Goal: Check status: Check status

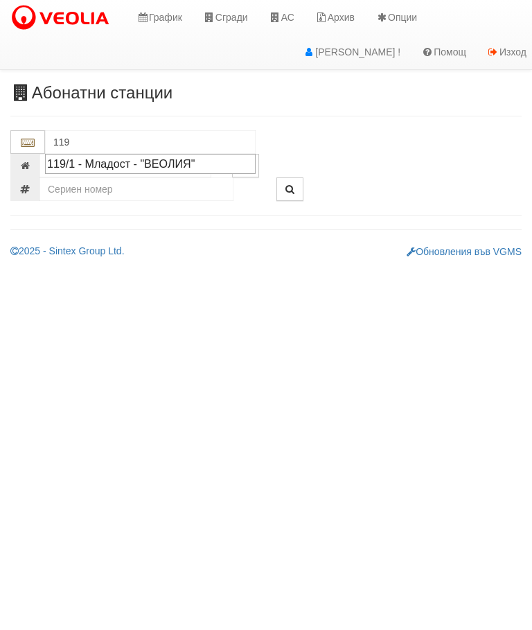
click at [159, 166] on div "119/1 - Младост - "ВЕОЛИЯ"" at bounding box center [150, 164] width 206 height 16
type input "119/1 - Младост - "ВЕОЛИЯ""
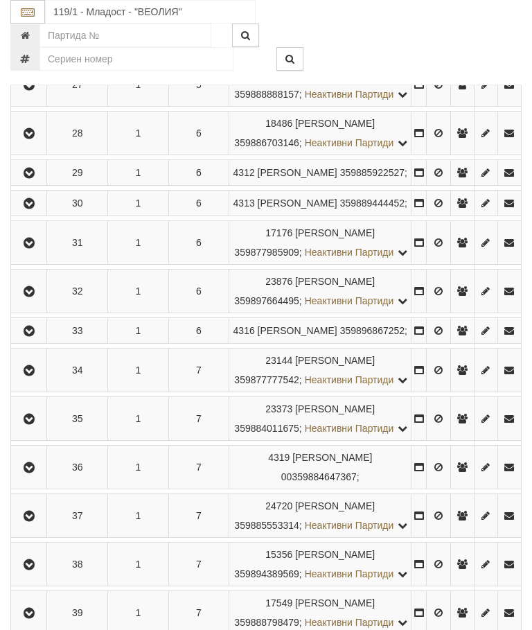
scroll to position [1496, 0]
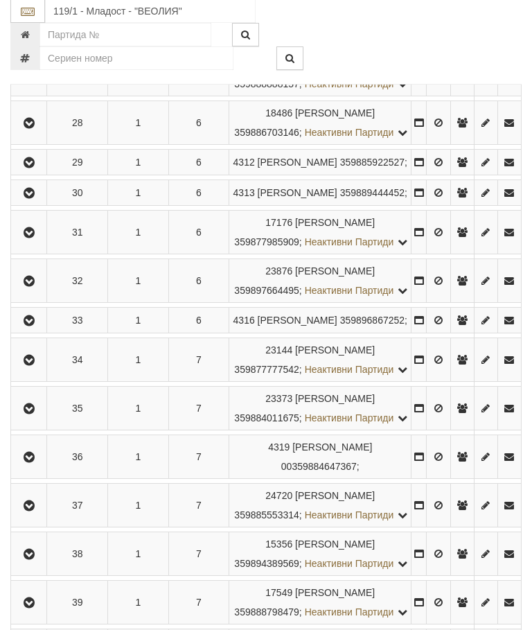
click at [30, 41] on icon "button" at bounding box center [29, 36] width 17 height 10
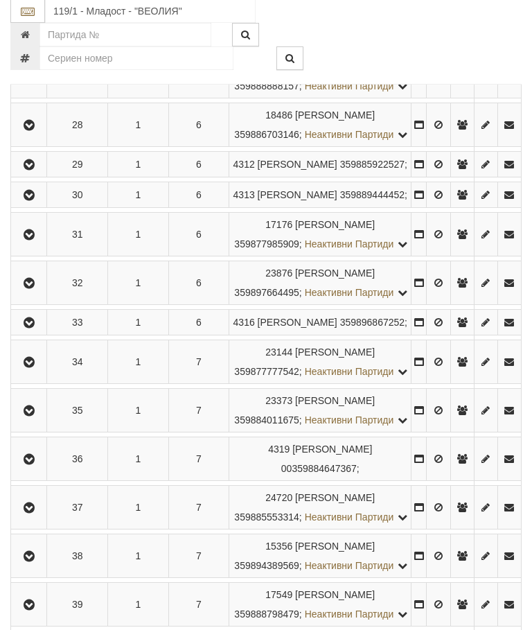
scroll to position [1497, 0]
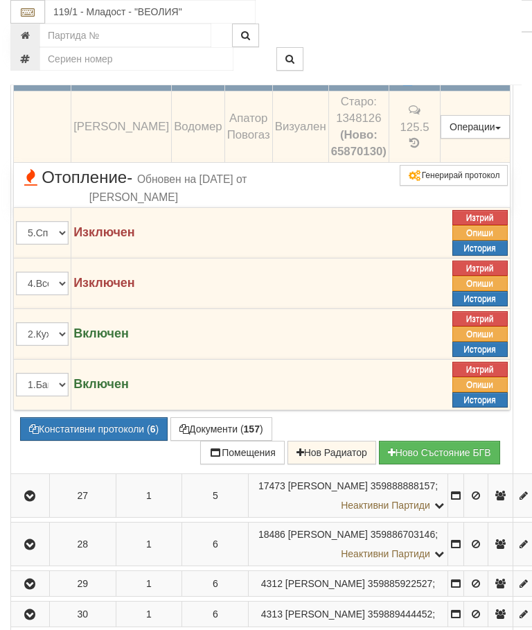
click at [422, 91] on td "41.6" at bounding box center [414, 72] width 51 height 39
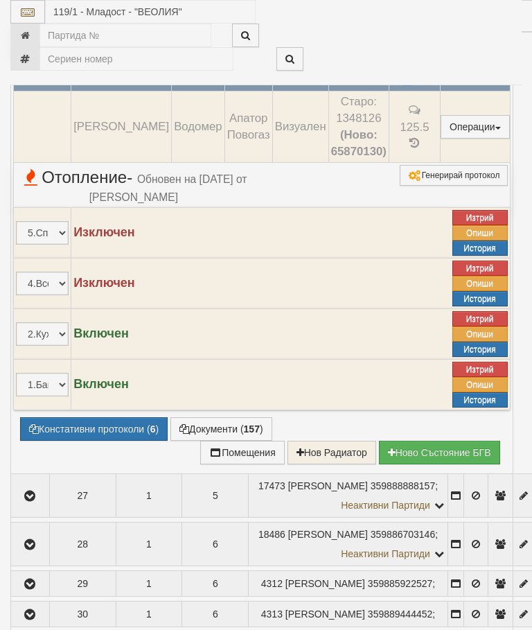
select select "10"
select select "1"
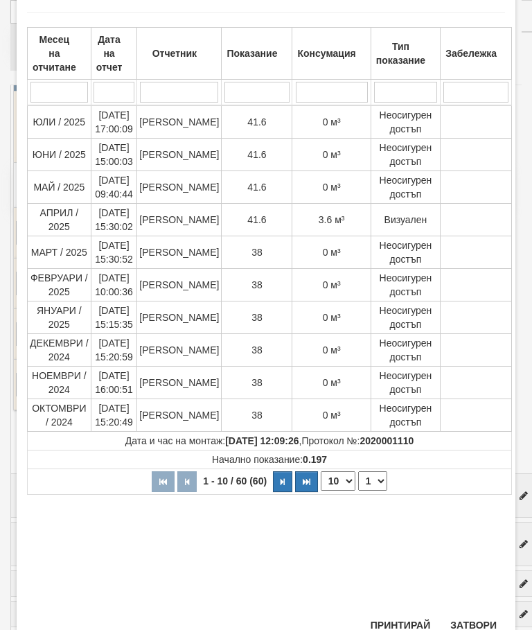
scroll to position [71, 0]
click at [467, 621] on button "Затвори" at bounding box center [473, 625] width 63 height 22
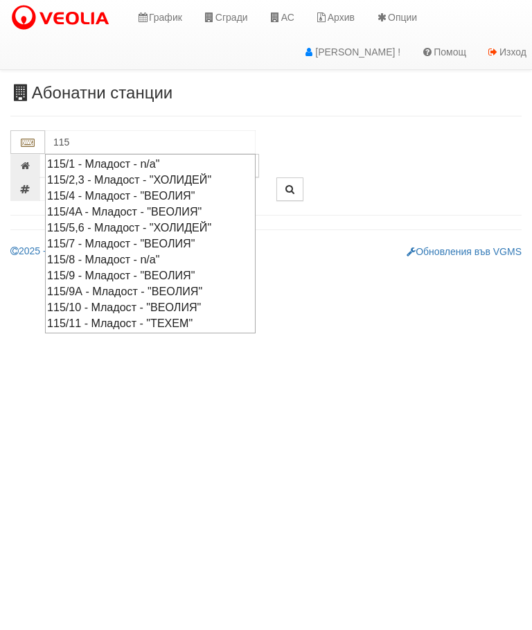
click at [195, 237] on div "115/7 - Младост - "ВЕОЛИЯ"" at bounding box center [150, 243] width 206 height 16
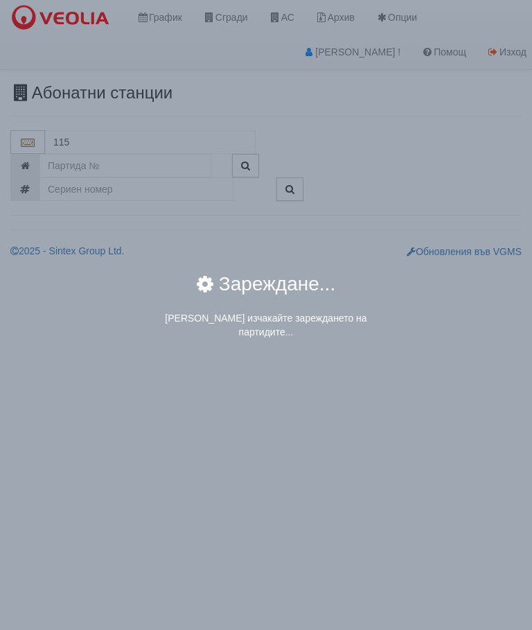
type input "115/7 - Младост - "ВЕОЛИЯ""
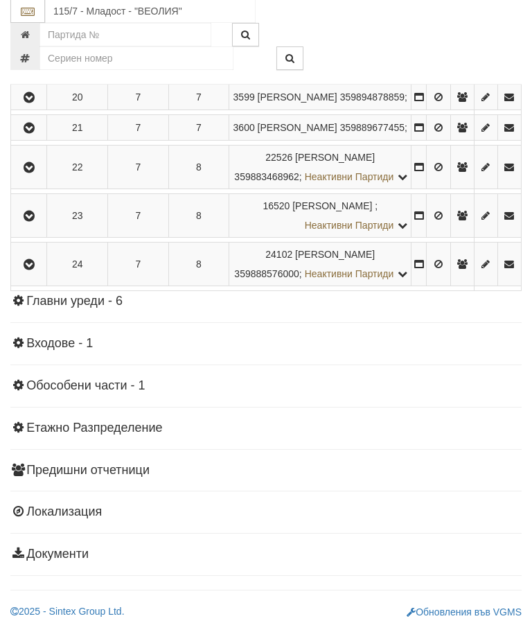
scroll to position [1285, 0]
click at [28, 134] on icon "button" at bounding box center [29, 129] width 17 height 10
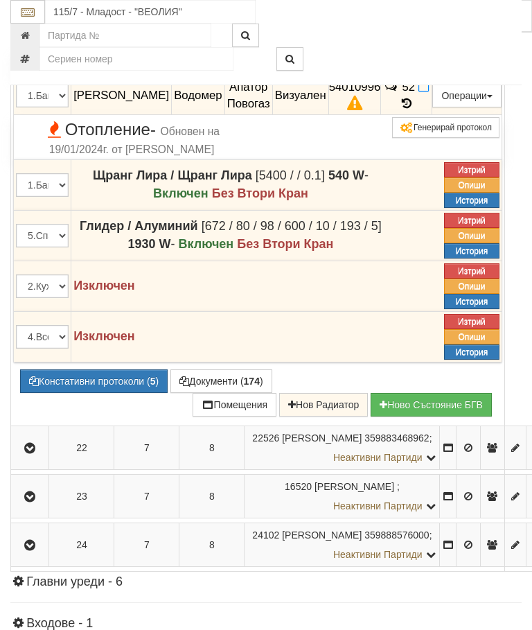
click at [414, 109] on icon at bounding box center [406, 104] width 15 height 12
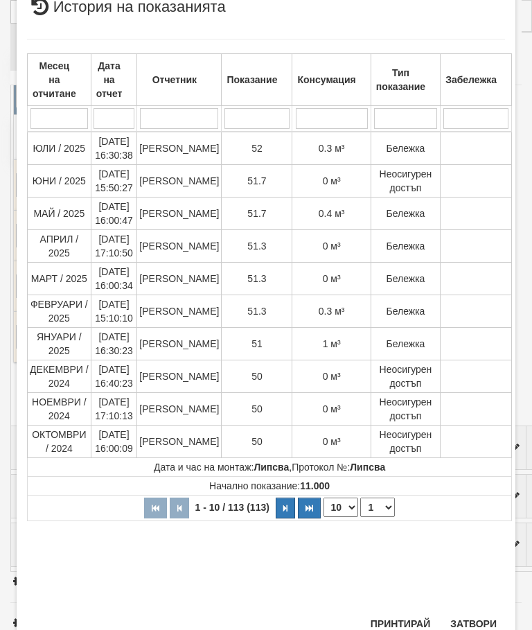
scroll to position [607, 0]
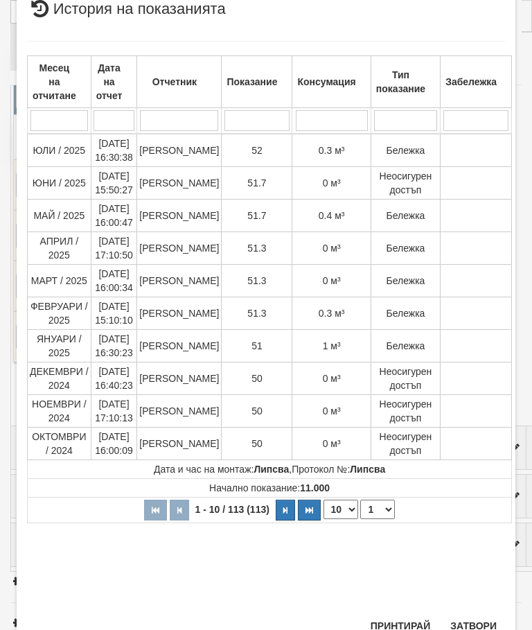
click at [477, 614] on button "Затвори" at bounding box center [473, 625] width 63 height 22
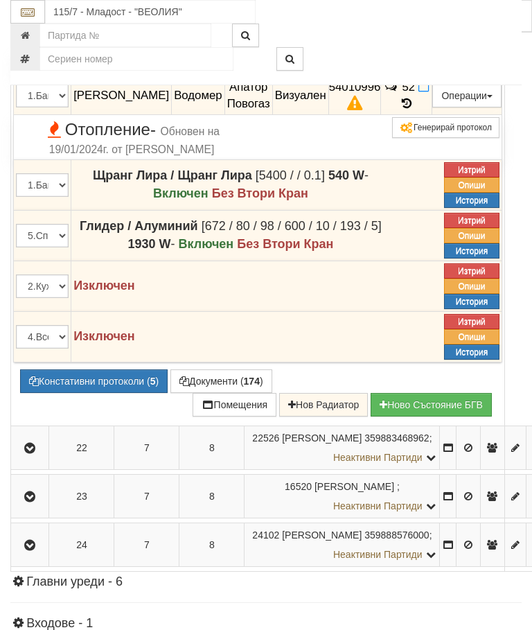
click at [27, 7] on icon "button" at bounding box center [29, 2] width 17 height 10
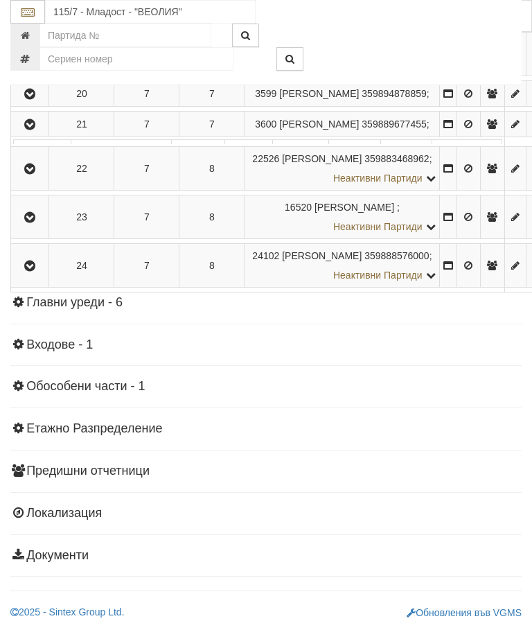
scroll to position [1272, 0]
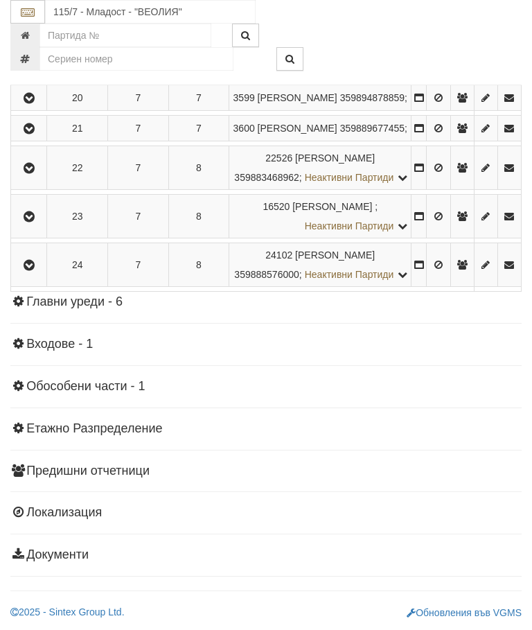
click at [34, 173] on icon "button" at bounding box center [29, 168] width 17 height 10
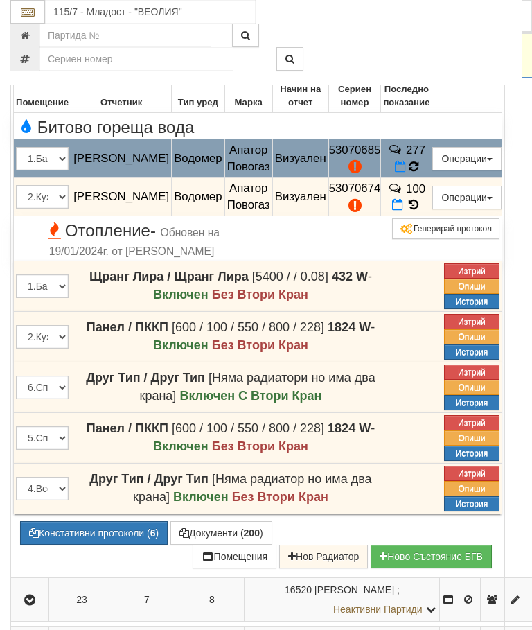
click at [413, 157] on span "277" at bounding box center [415, 149] width 19 height 13
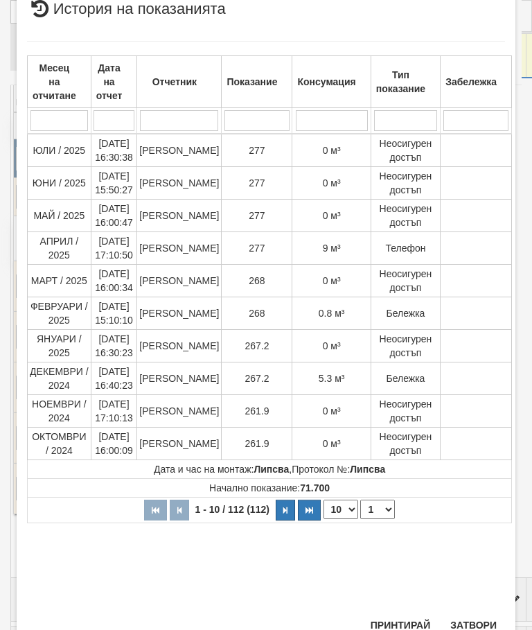
scroll to position [612, 0]
click at [480, 616] on button "Затвори" at bounding box center [473, 625] width 63 height 22
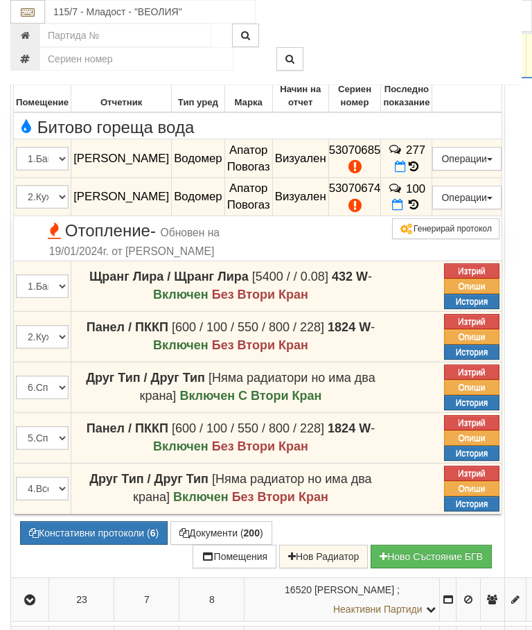
click at [49, 78] on td at bounding box center [30, 56] width 38 height 44
click at [30, 61] on icon "button" at bounding box center [29, 56] width 17 height 10
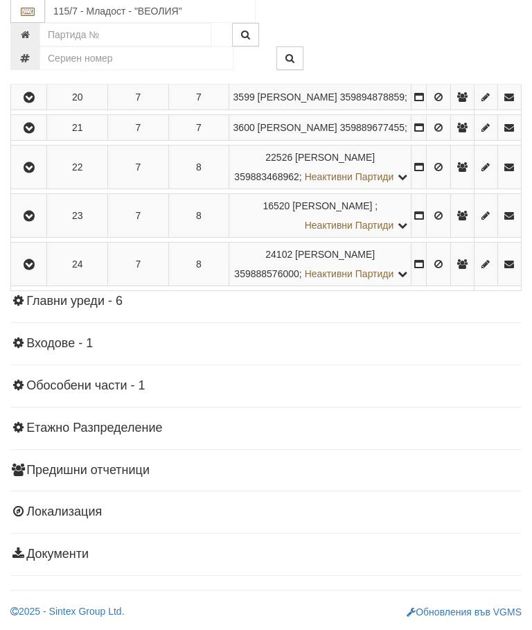
click at [38, 275] on button "button" at bounding box center [28, 264] width 31 height 21
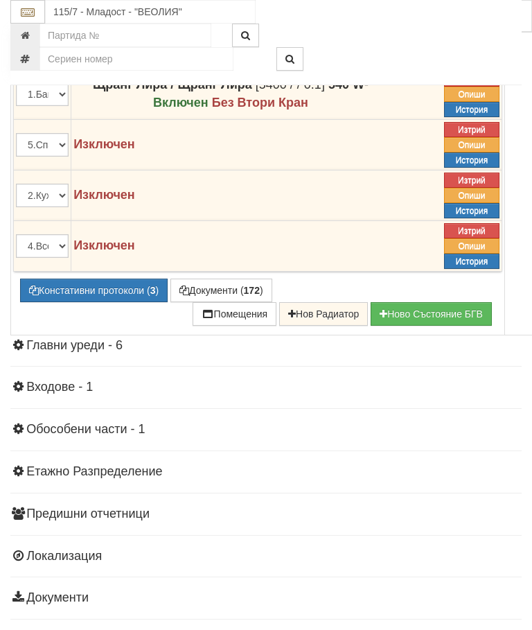
click at [416, 19] on span at bounding box center [414, 12] width 10 height 13
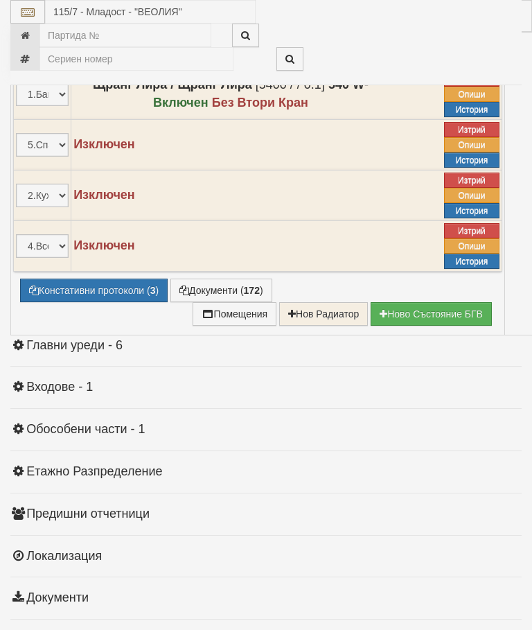
select select "10"
select select "1"
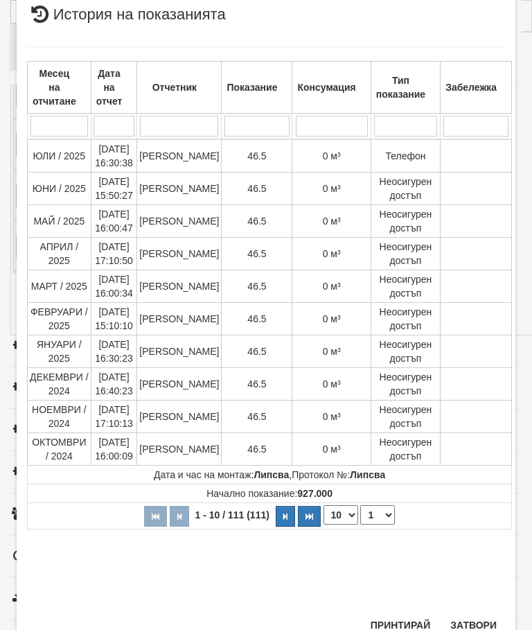
scroll to position [710, 0]
click at [467, 619] on button "Затвори" at bounding box center [473, 625] width 63 height 22
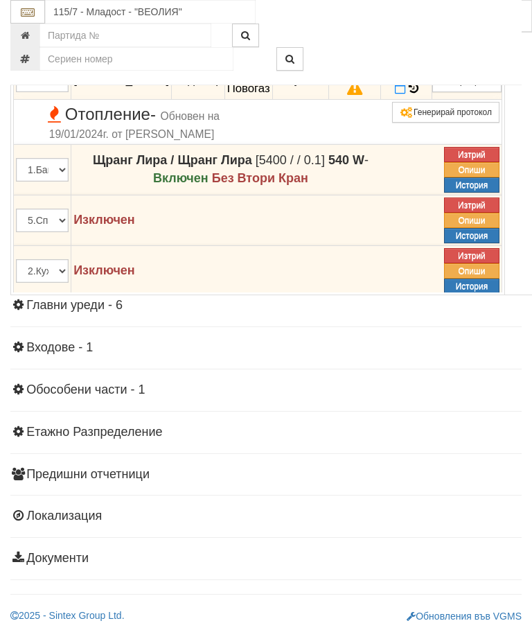
scroll to position [1321, 0]
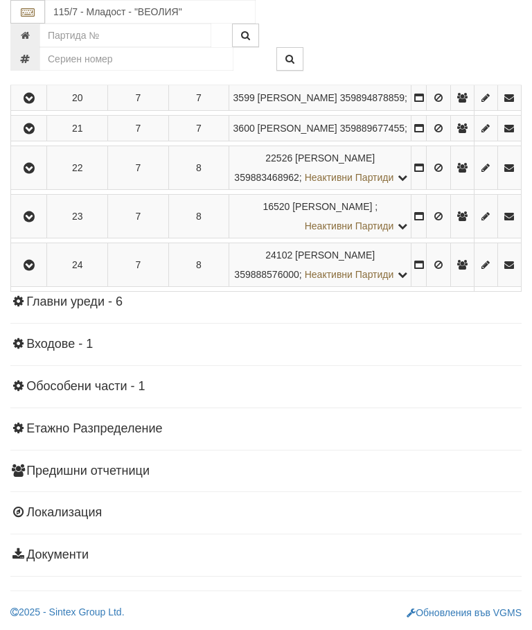
click at [33, 178] on button "button" at bounding box center [28, 167] width 31 height 21
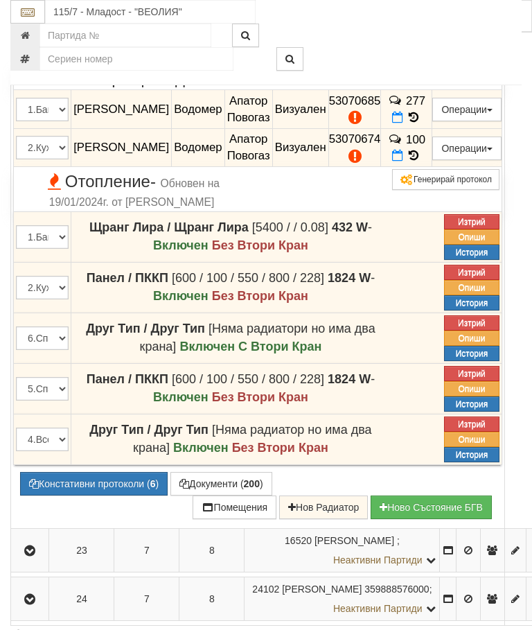
click at [30, 12] on icon "button" at bounding box center [29, 7] width 17 height 10
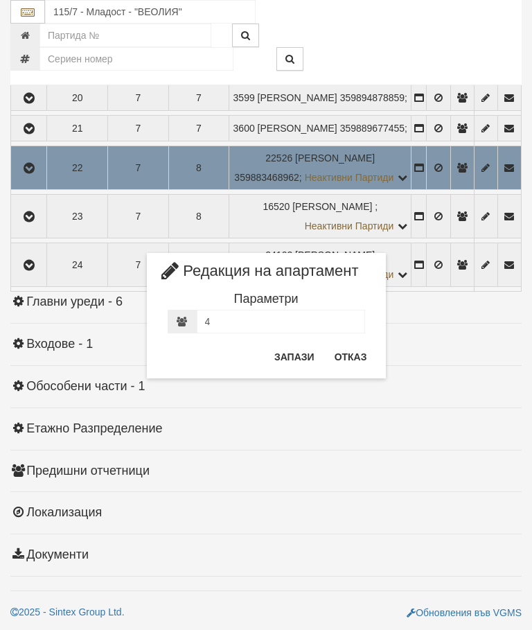
click at [340, 356] on button "Отказ" at bounding box center [350, 357] width 49 height 22
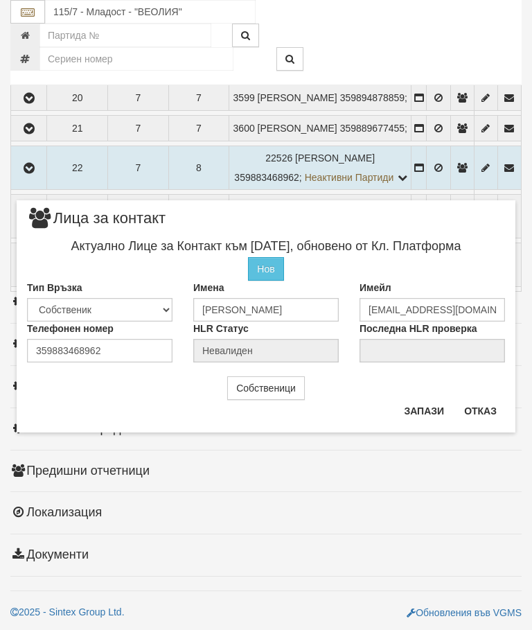
click at [477, 411] on button "Отказ" at bounding box center [480, 411] width 49 height 22
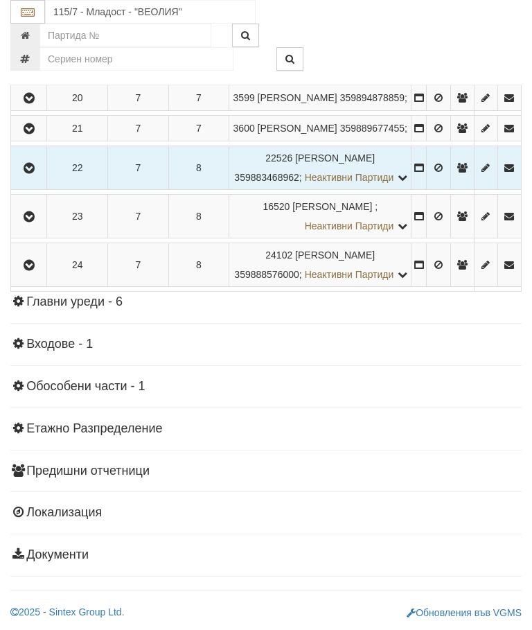
click at [23, 178] on button "button" at bounding box center [28, 167] width 31 height 21
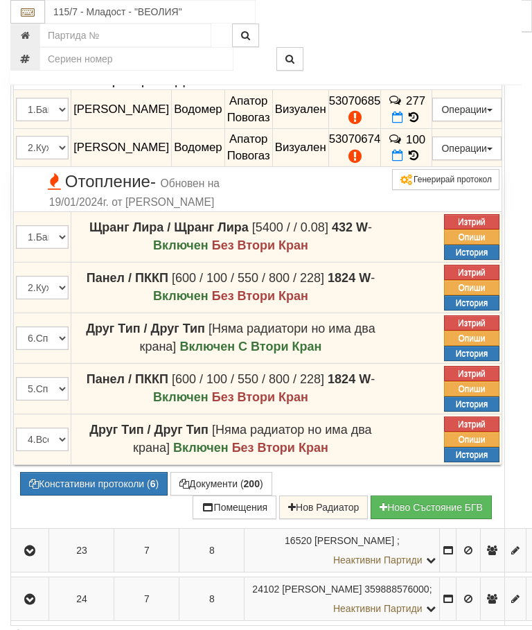
click at [418, 145] on span "100" at bounding box center [415, 138] width 19 height 13
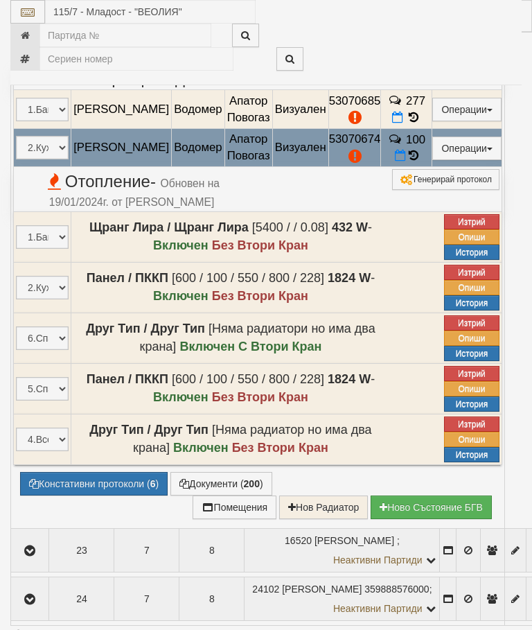
select select "10"
select select "1"
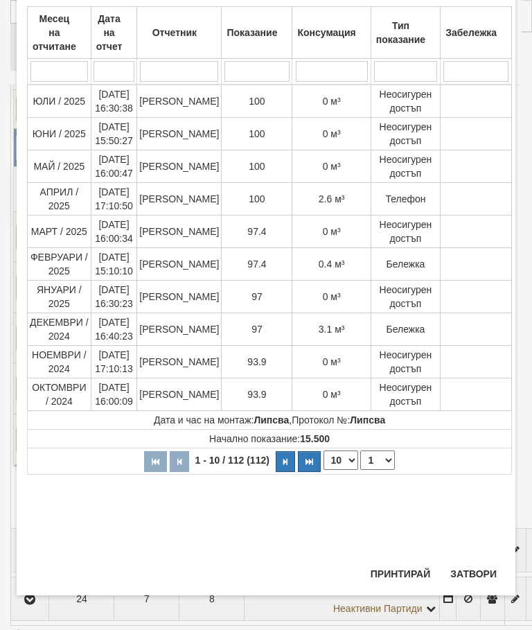
scroll to position [703, 0]
click at [464, 567] on button "Затвори" at bounding box center [473, 573] width 63 height 22
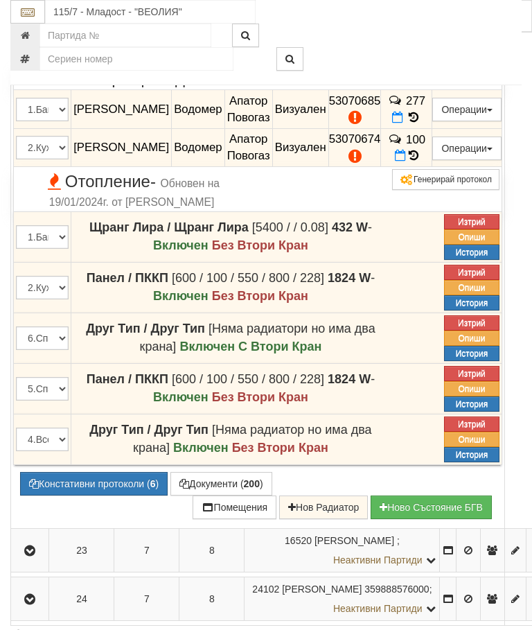
click at [33, 12] on icon "button" at bounding box center [29, 7] width 17 height 10
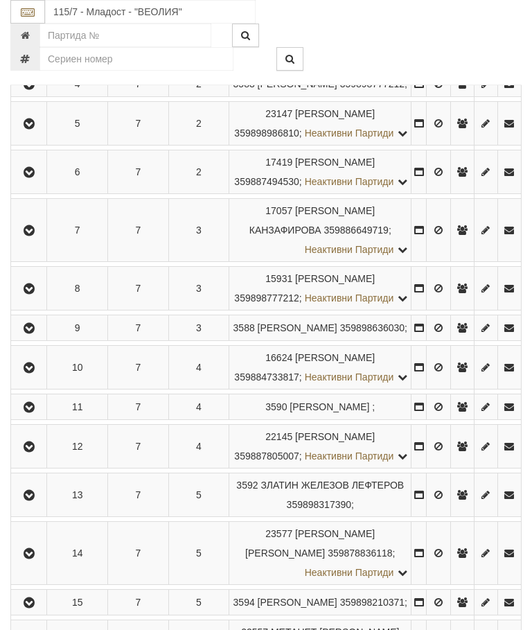
scroll to position [416, 0]
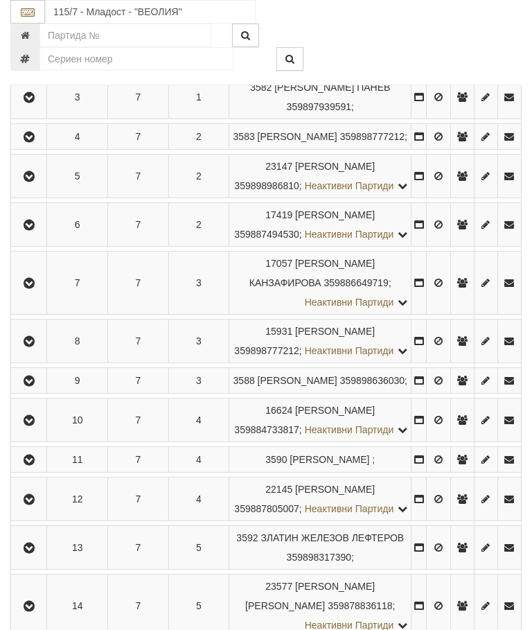
click at [32, 142] on icon "button" at bounding box center [29, 137] width 17 height 10
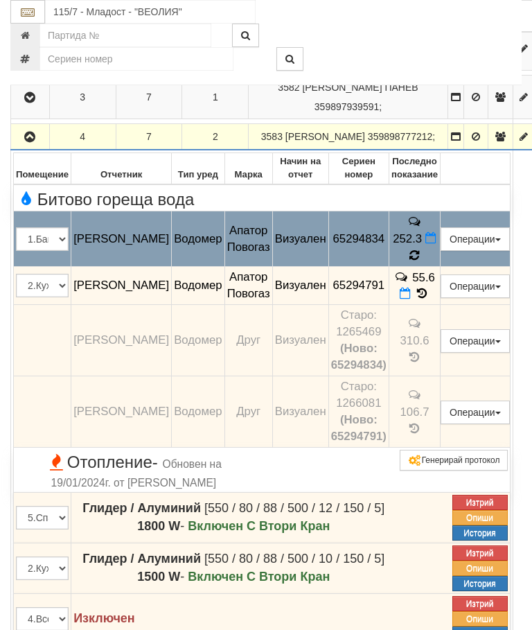
click at [420, 262] on icon at bounding box center [414, 255] width 10 height 12
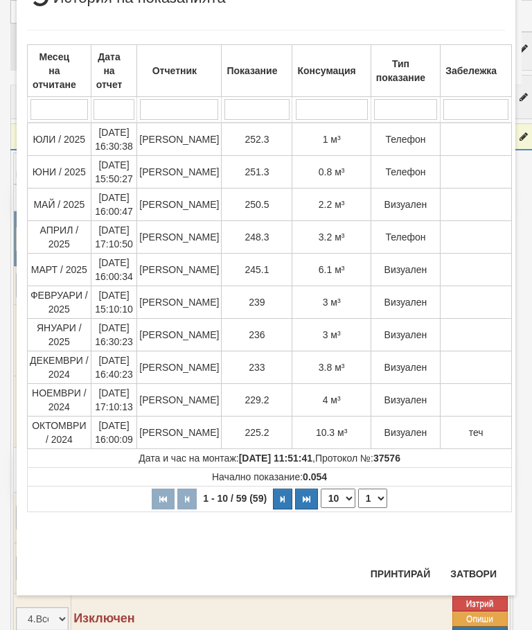
scroll to position [55, 0]
click at [478, 563] on button "Затвори" at bounding box center [473, 573] width 63 height 22
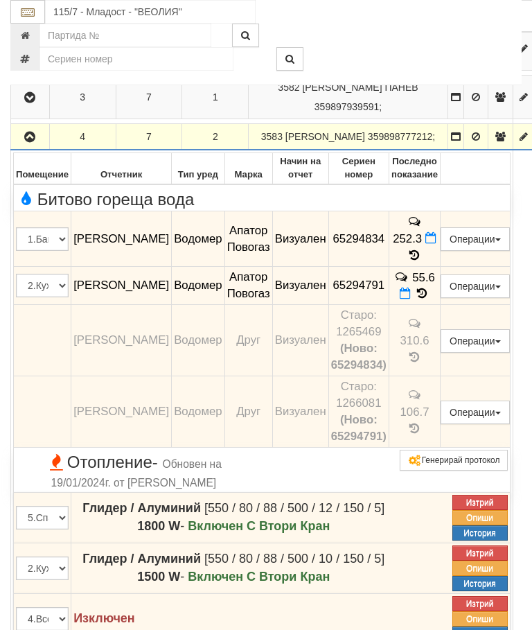
click at [33, 142] on icon "button" at bounding box center [29, 137] width 17 height 10
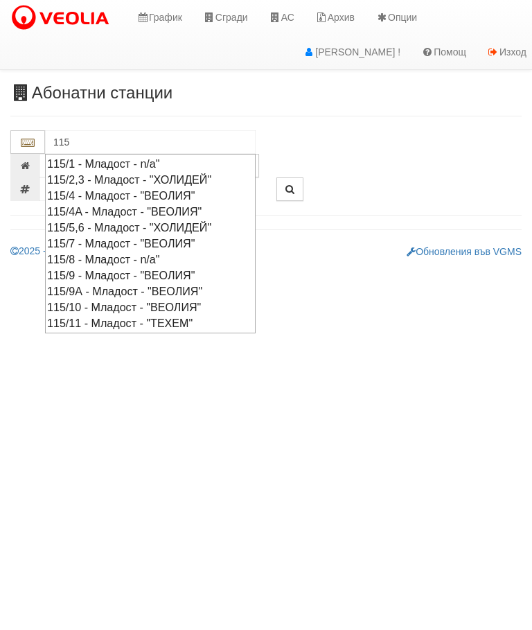
click at [125, 272] on div "115/9 - Младост - "ВЕОЛИЯ"" at bounding box center [150, 275] width 206 height 16
type input "115/9 - Младост - "ВЕОЛИЯ""
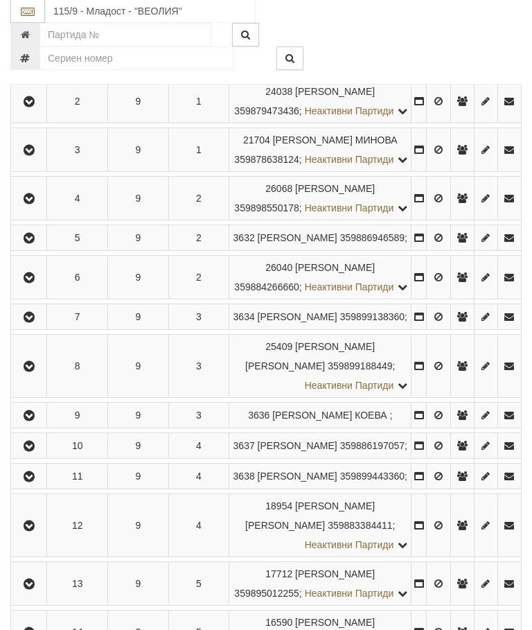
scroll to position [804, 0]
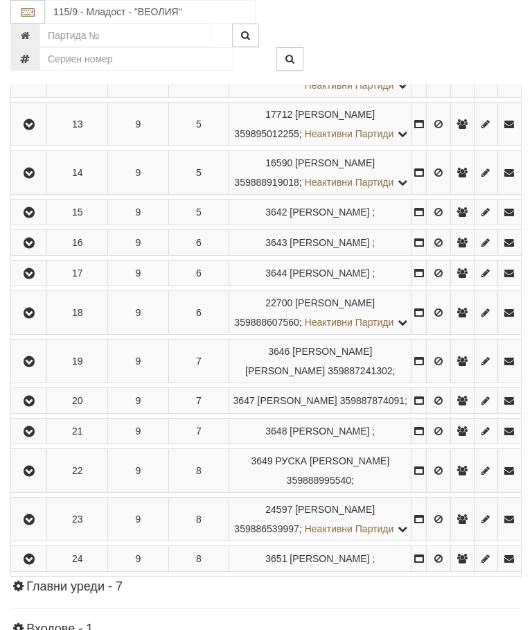
click at [33, 130] on icon "button" at bounding box center [29, 125] width 17 height 10
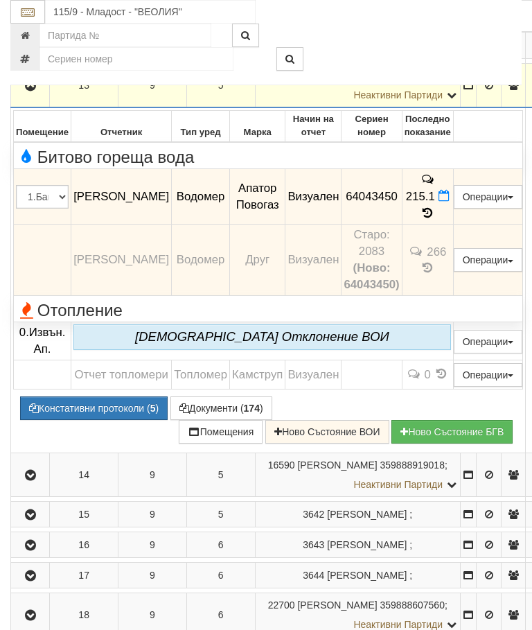
click at [435, 219] on icon at bounding box center [427, 213] width 15 height 12
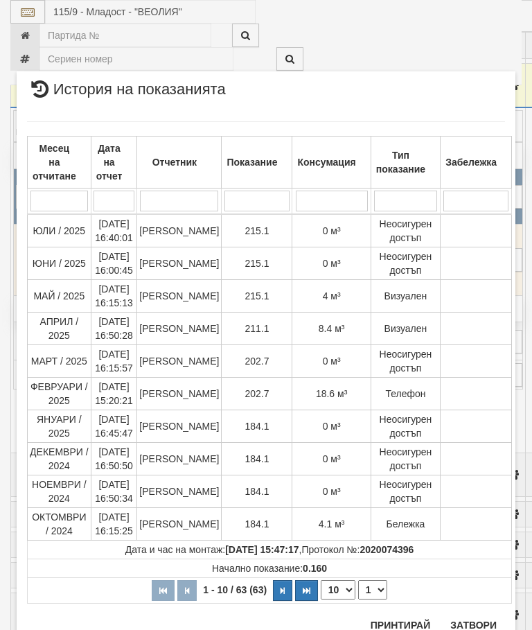
scroll to position [929, 0]
click at [475, 614] on div "Месец на отчитане Дата на отчет Отчетник Показание Консумация Тип показание Заб…" at bounding box center [266, 363] width 478 height 510
click at [476, 625] on button "Затвори" at bounding box center [473, 625] width 63 height 22
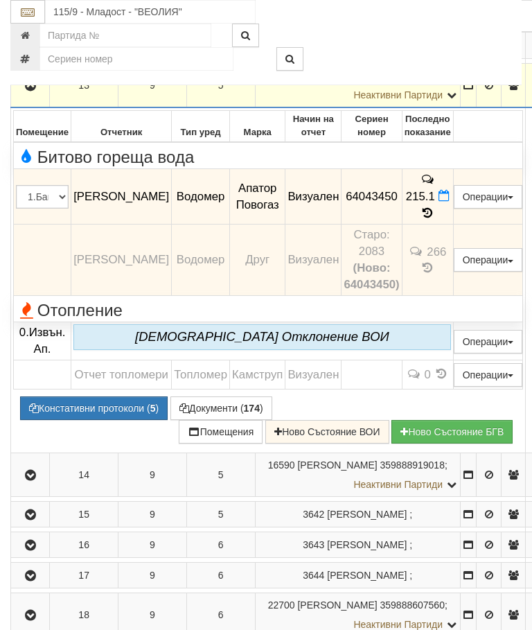
click at [220, 420] on button "Документи ( 174 )" at bounding box center [221, 408] width 102 height 24
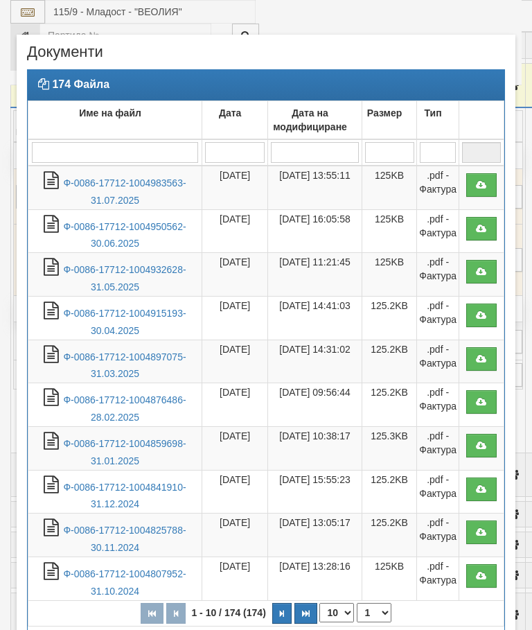
select select "10"
select select "1"
click at [139, 179] on link "Ф-0086-17712-1004983563-31.07.2025" at bounding box center [124, 191] width 123 height 28
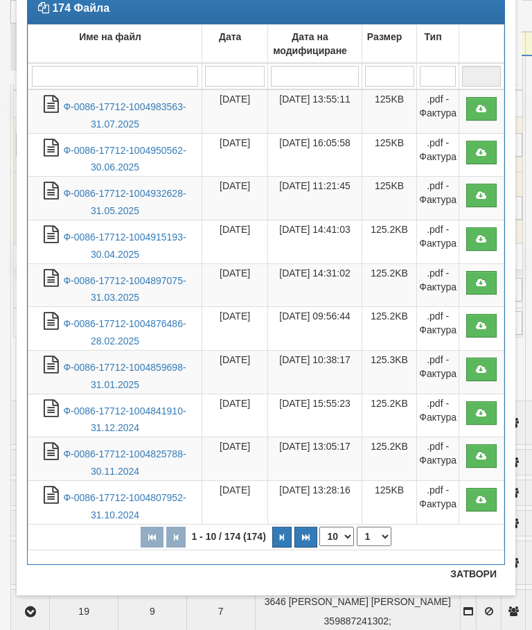
click at [478, 580] on button "Затвори" at bounding box center [473, 573] width 63 height 22
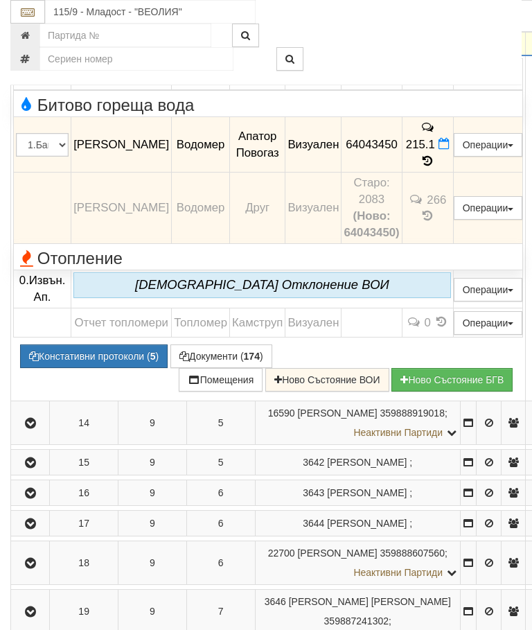
click at [30, 39] on icon "button" at bounding box center [30, 34] width 17 height 10
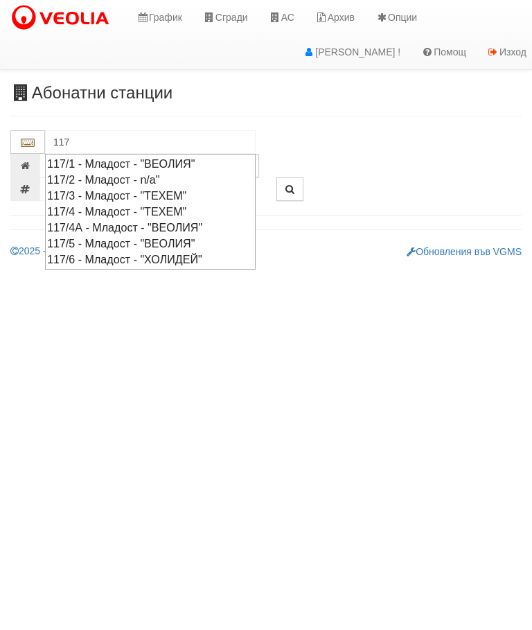
click at [130, 235] on div "117/5 - Младост - "ВЕОЛИЯ"" at bounding box center [150, 243] width 206 height 16
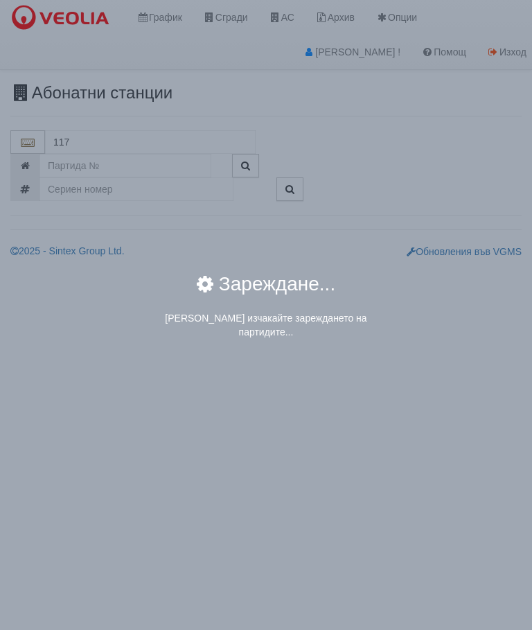
type input "117/5 - Младост - "ВЕОЛИЯ""
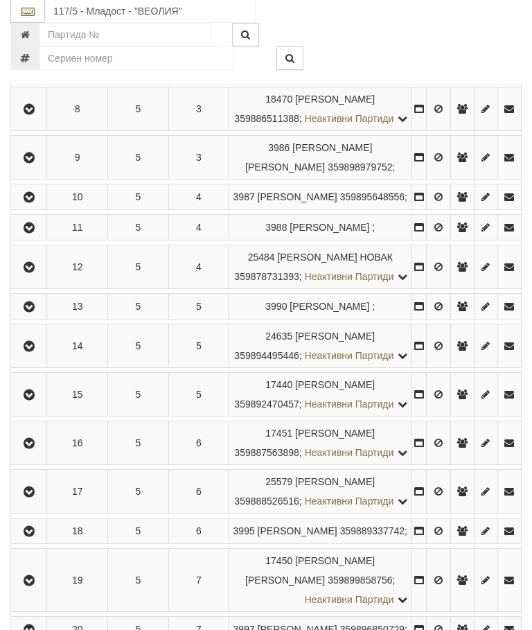
scroll to position [689, 0]
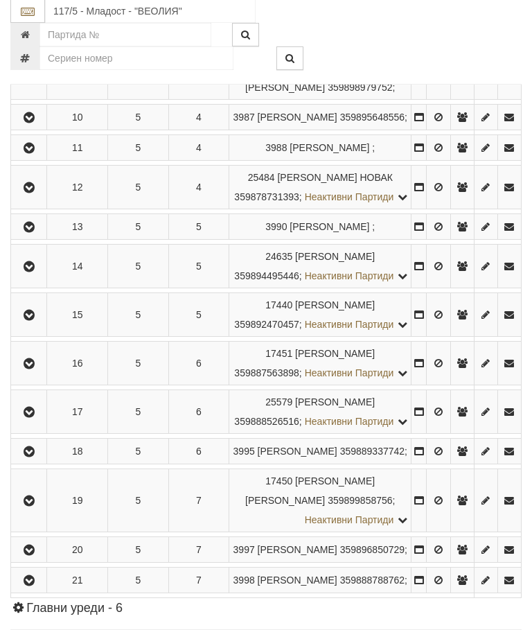
click at [33, 321] on icon "button" at bounding box center [29, 316] width 17 height 10
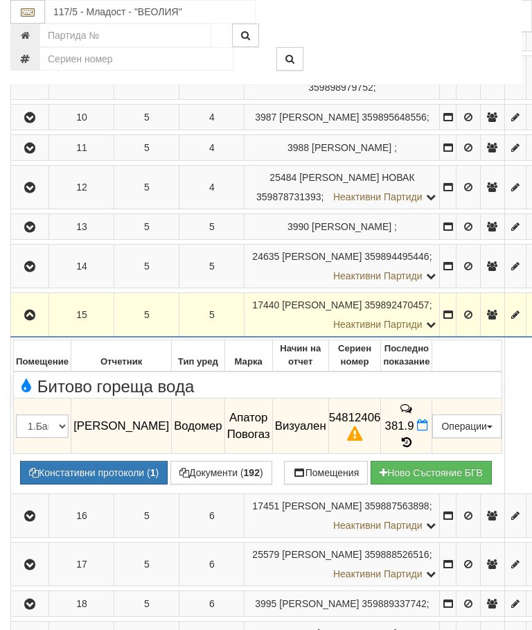
click at [414, 448] on icon at bounding box center [406, 442] width 15 height 12
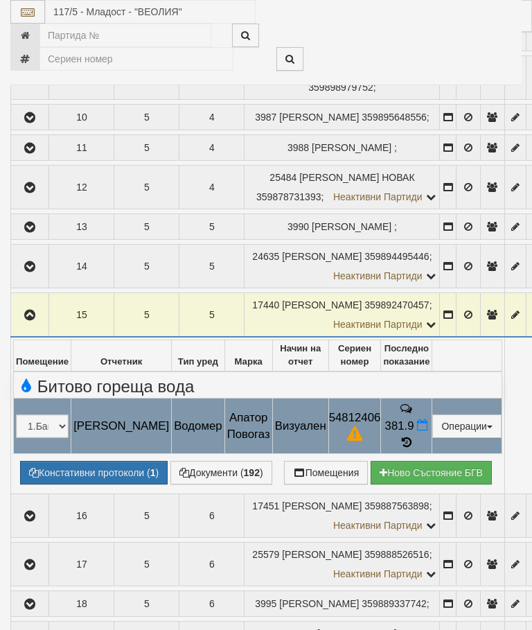
select select "10"
select select "1"
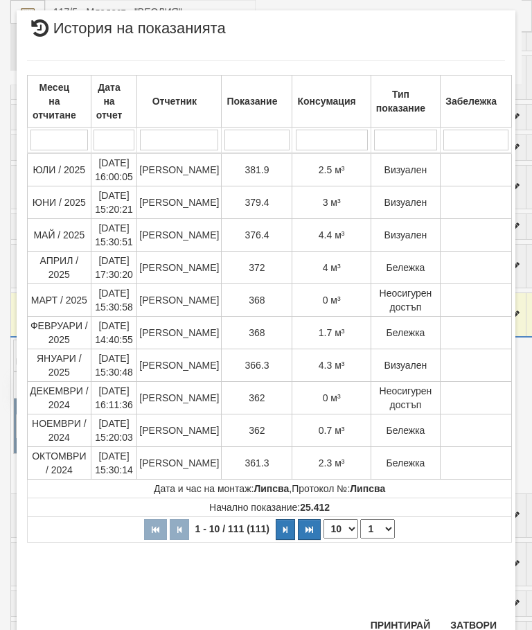
scroll to position [963, 0]
click at [476, 629] on button "Затвори" at bounding box center [473, 625] width 63 height 22
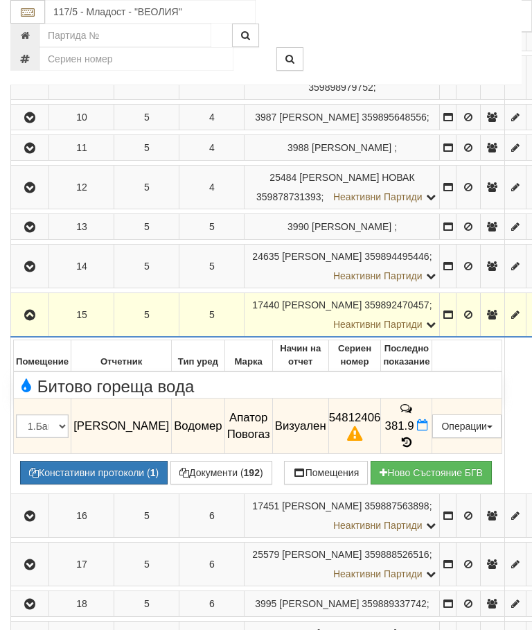
click at [28, 320] on icon "button" at bounding box center [29, 315] width 17 height 10
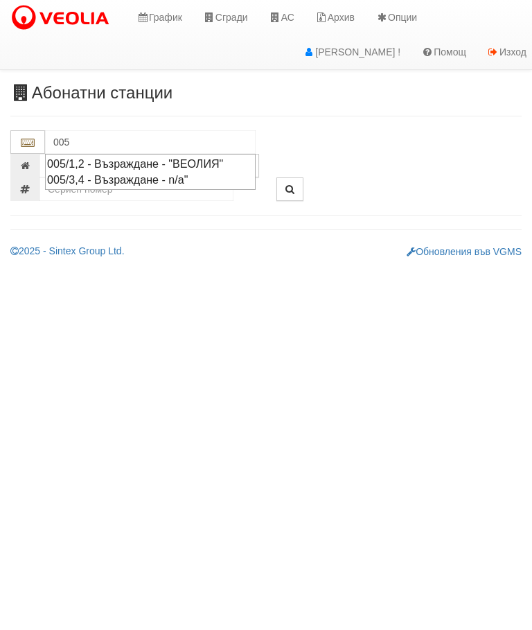
click at [156, 159] on div "005/1,2 - Възраждане - "ВЕОЛИЯ"" at bounding box center [150, 164] width 206 height 16
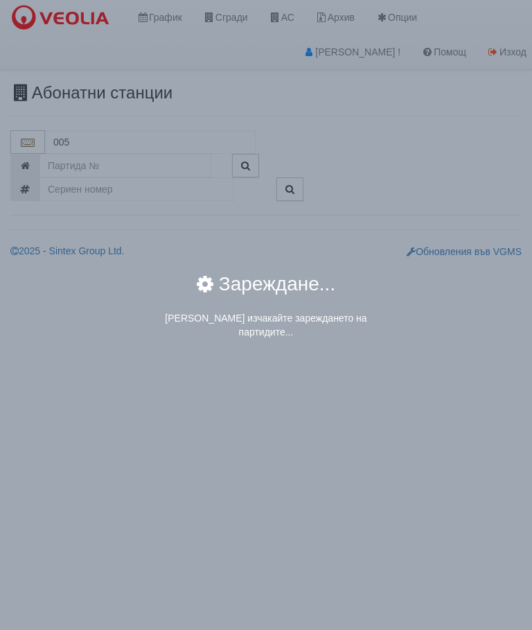
type input "005/1,2 - Възраждане - "ВЕОЛИЯ""
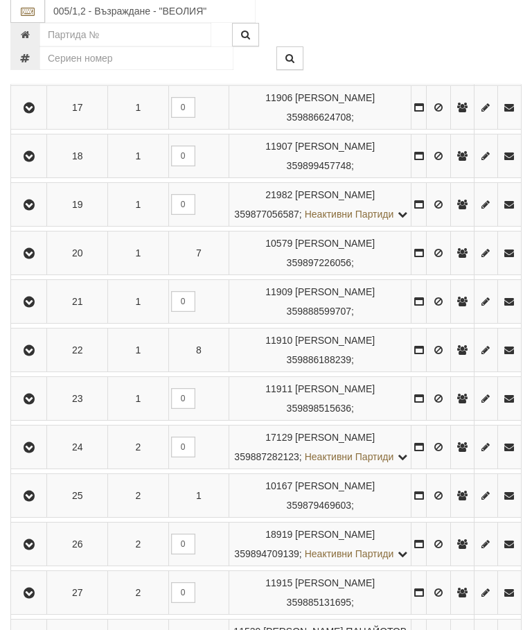
scroll to position [1103, 0]
click at [35, 258] on icon "button" at bounding box center [29, 254] width 17 height 10
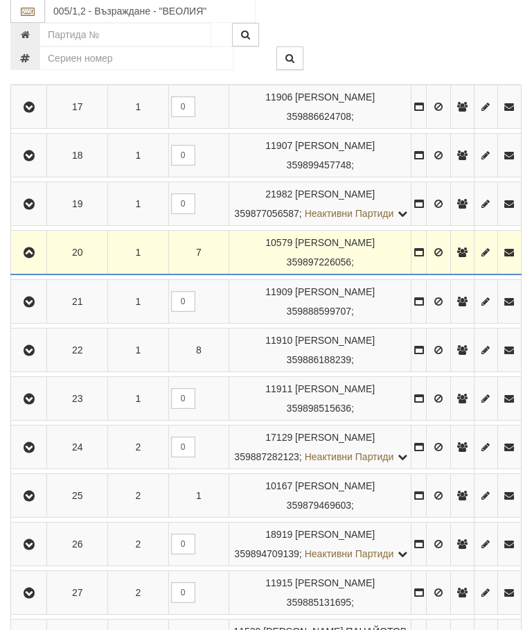
scroll to position [1104, 0]
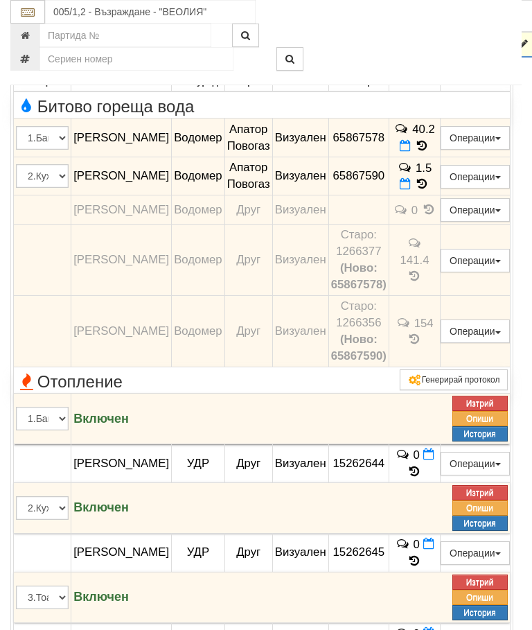
click at [30, 49] on icon "button" at bounding box center [29, 44] width 17 height 10
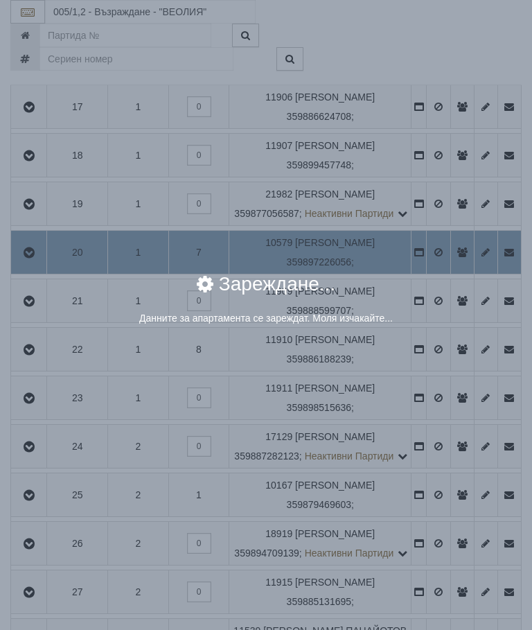
click at [469, 429] on div "× Зареждане... Данните за апартамента се зареждат. Моля изчакайте..." at bounding box center [266, 315] width 532 height 630
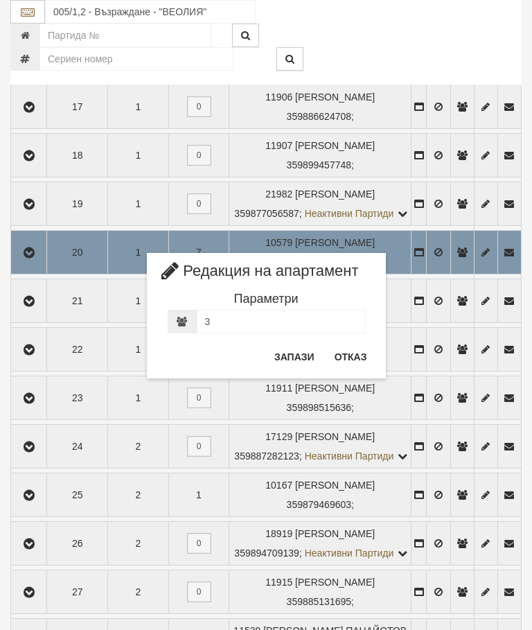
click at [351, 352] on button "Отказ" at bounding box center [350, 357] width 49 height 22
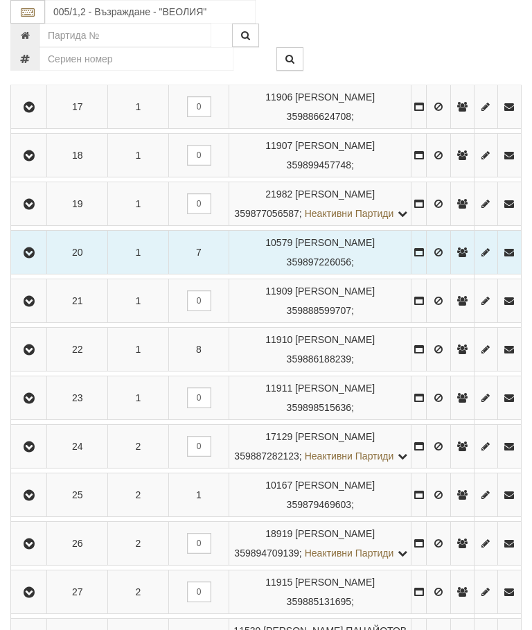
click at [21, 262] on button "button" at bounding box center [28, 252] width 31 height 21
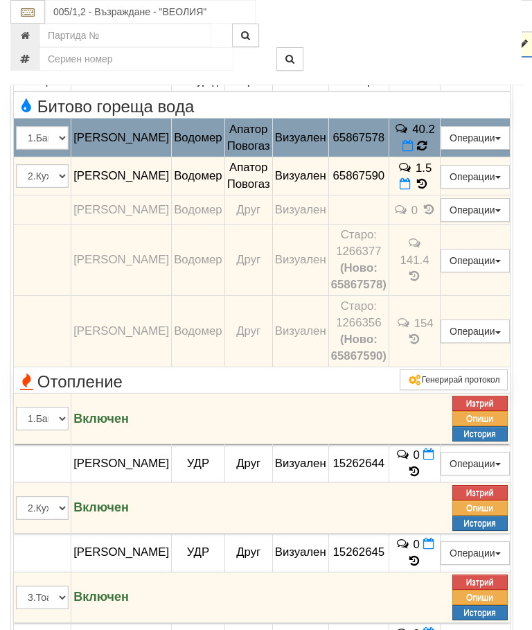
click at [427, 152] on icon at bounding box center [421, 146] width 10 height 12
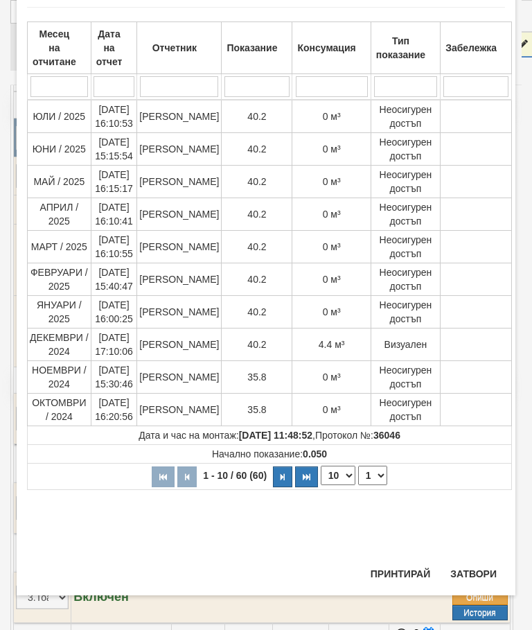
scroll to position [495, 0]
click at [371, 468] on select "1 2 3 4 5 6" at bounding box center [372, 474] width 29 height 19
select select "2"
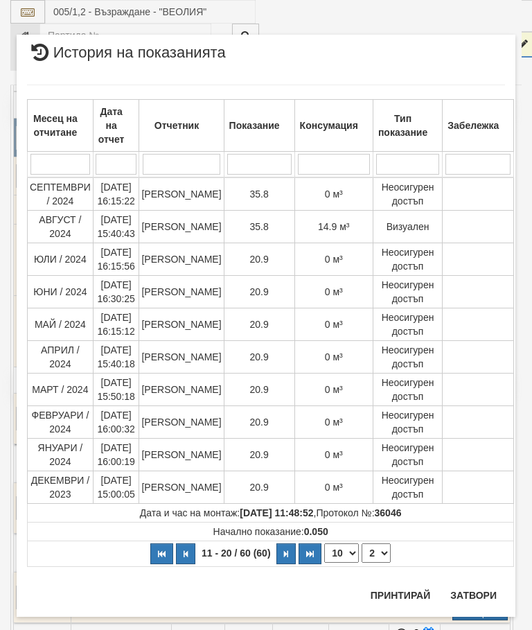
scroll to position [0, 0]
click at [480, 584] on button "Затвори" at bounding box center [473, 595] width 63 height 22
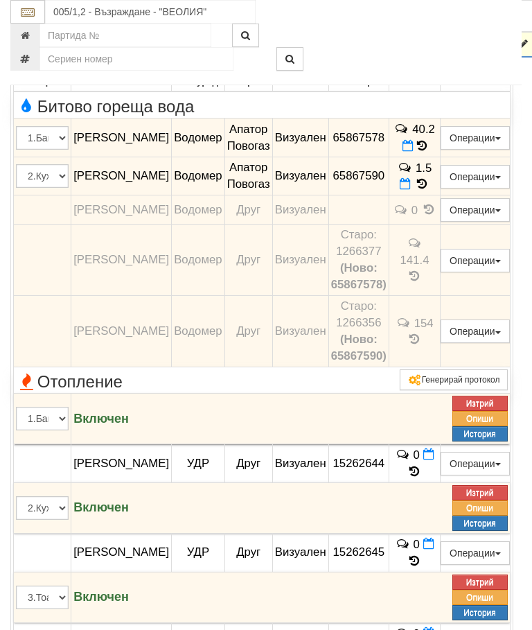
click at [28, 49] on icon "button" at bounding box center [29, 44] width 17 height 10
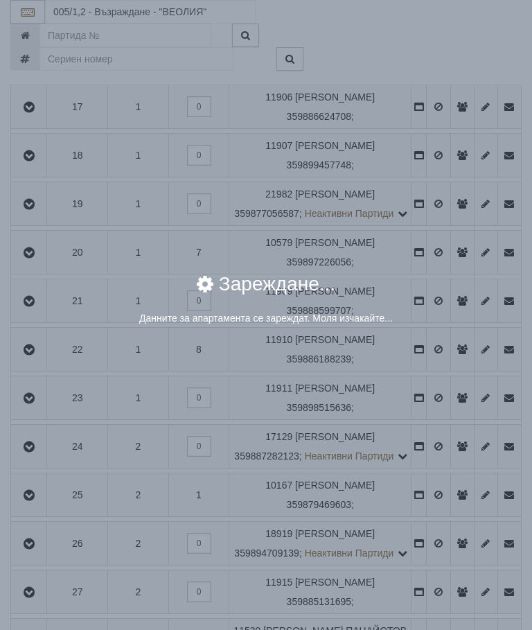
click at [434, 429] on div "× Зареждане... Данните за апартамента се зареждат. Моля изчакайте..." at bounding box center [266, 315] width 532 height 630
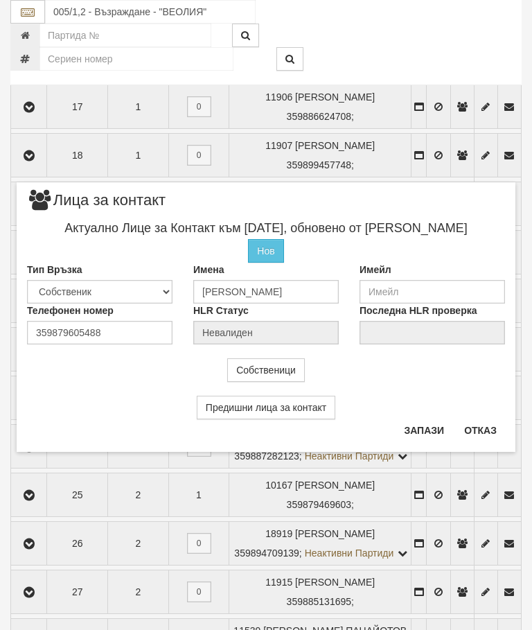
click at [485, 420] on button "Отказ" at bounding box center [480, 430] width 49 height 22
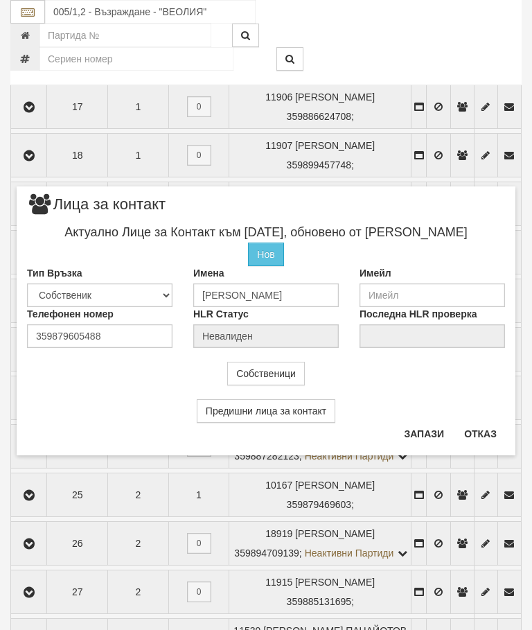
click at [483, 425] on button "Отказ" at bounding box center [480, 433] width 49 height 22
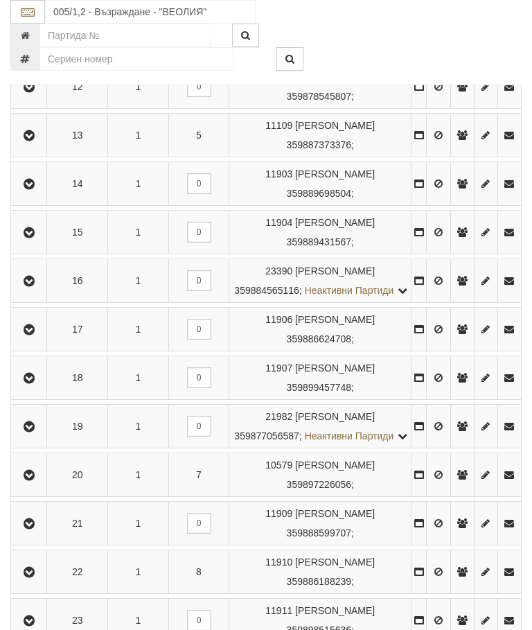
scroll to position [883, 0]
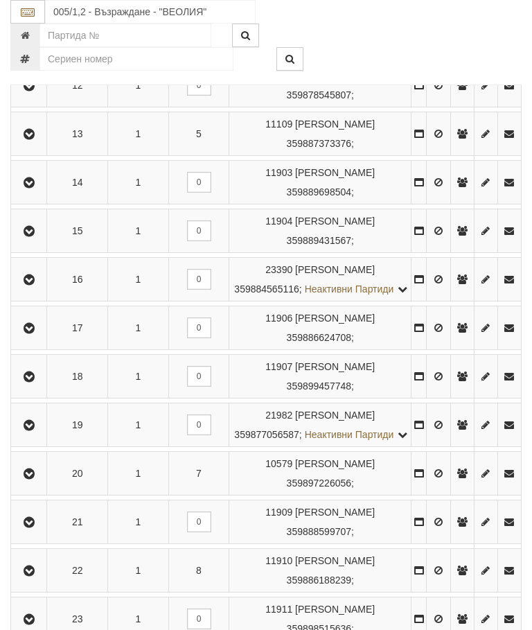
click at [30, 139] on icon "button" at bounding box center [29, 135] width 17 height 10
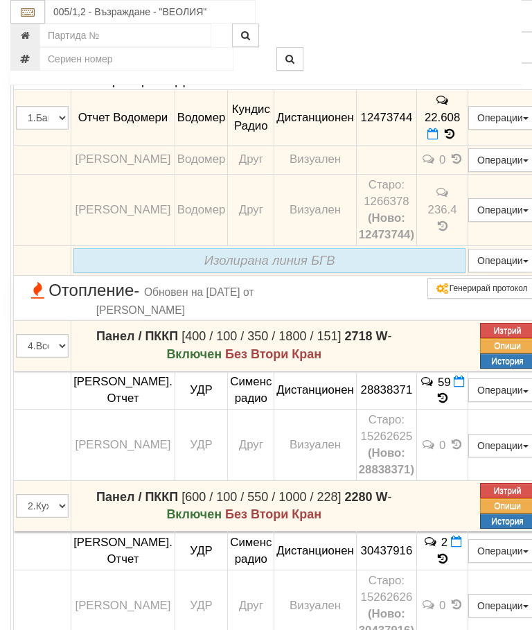
click at [26, 21] on icon "button" at bounding box center [30, 16] width 17 height 10
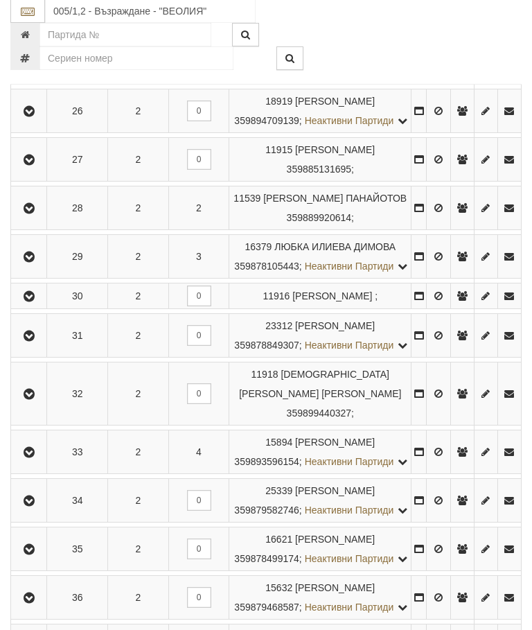
scroll to position [1497, 0]
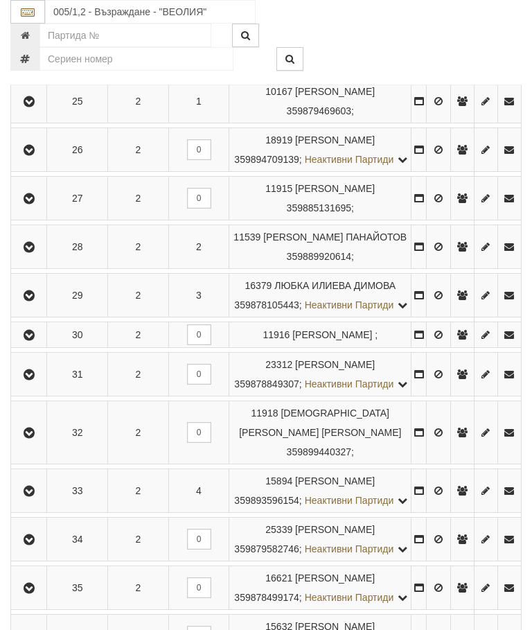
click at [32, 107] on icon "button" at bounding box center [29, 102] width 17 height 10
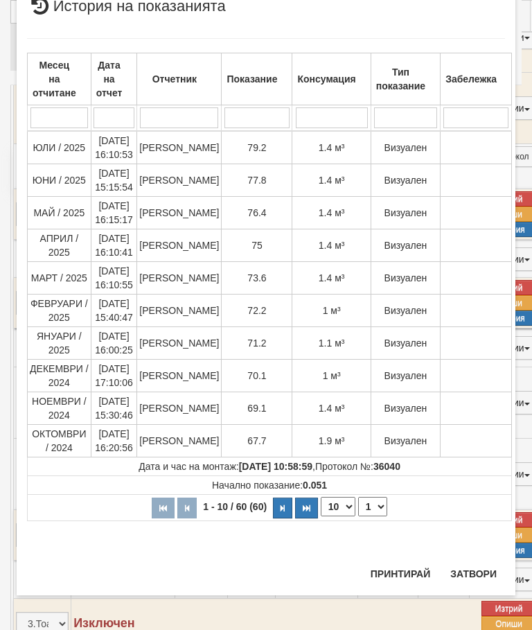
scroll to position [736, 0]
click at [494, 564] on button "Затвори" at bounding box center [473, 573] width 63 height 22
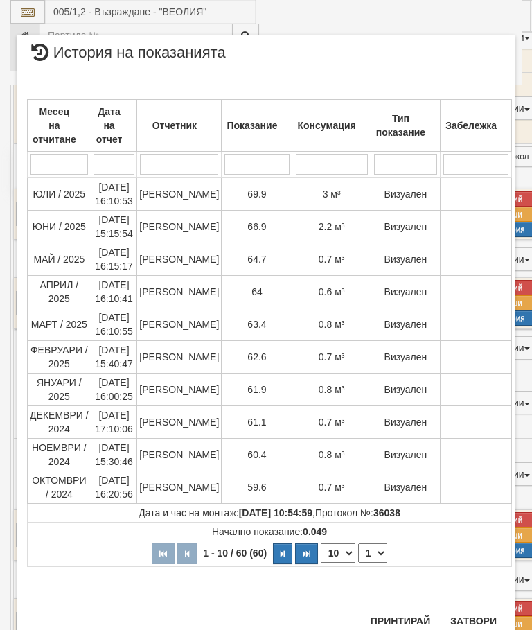
click at [473, 609] on button "Затвори" at bounding box center [473, 620] width 63 height 22
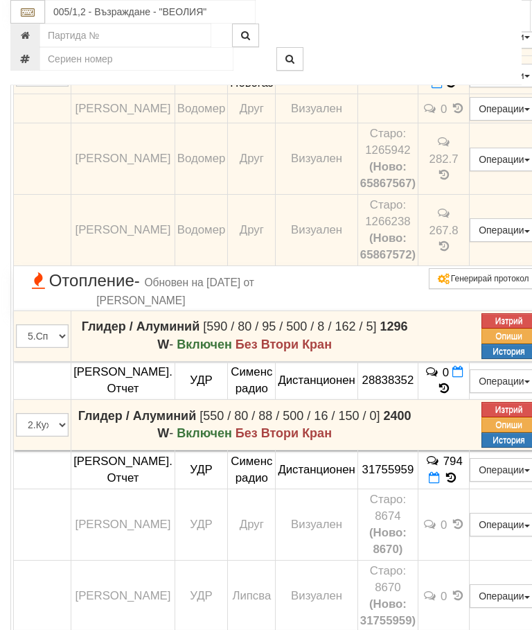
scroll to position [1378, 0]
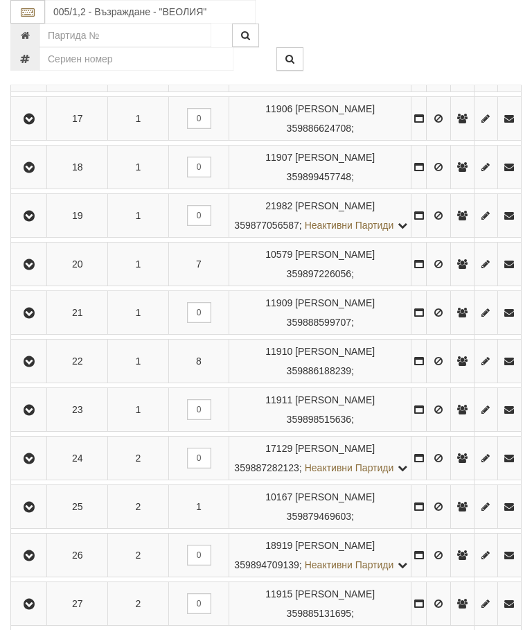
scroll to position [1062, 0]
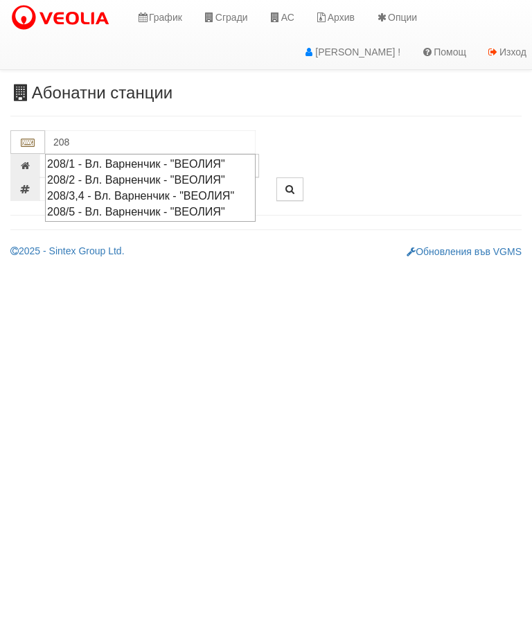
click at [193, 158] on div "208/1 - Вл. Варненчик - "ВЕОЛИЯ"" at bounding box center [150, 164] width 206 height 16
type input "208/1 - Вл. Варненчик - "ВЕОЛИЯ""
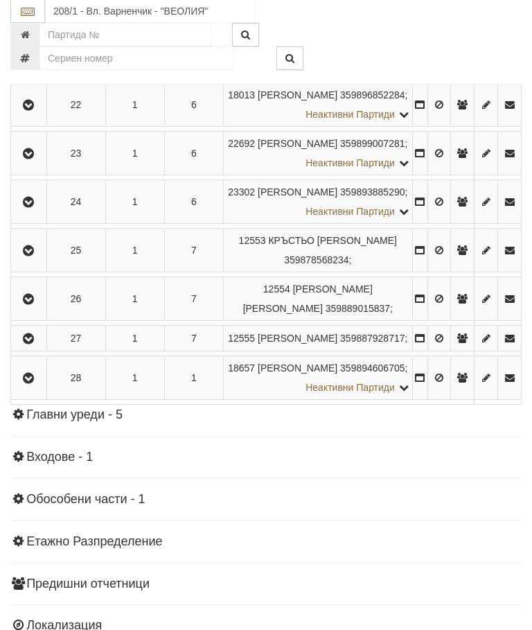
scroll to position [1495, 0]
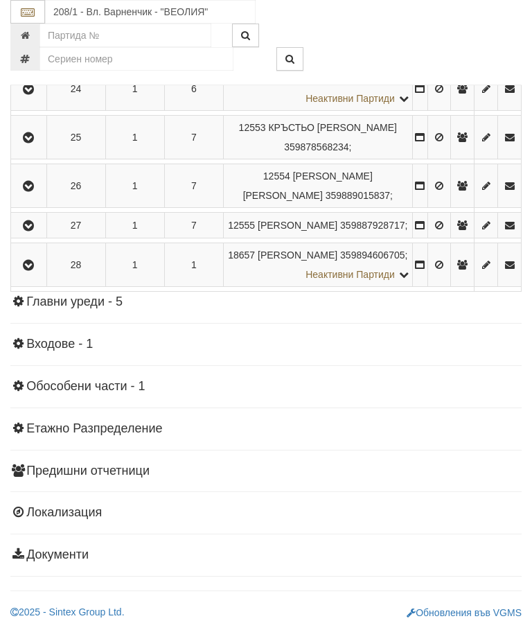
click at [17, 99] on button "button" at bounding box center [28, 88] width 31 height 21
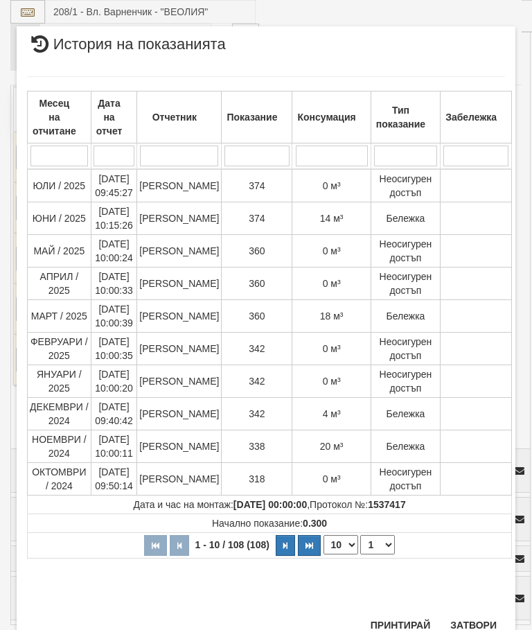
scroll to position [1189, 0]
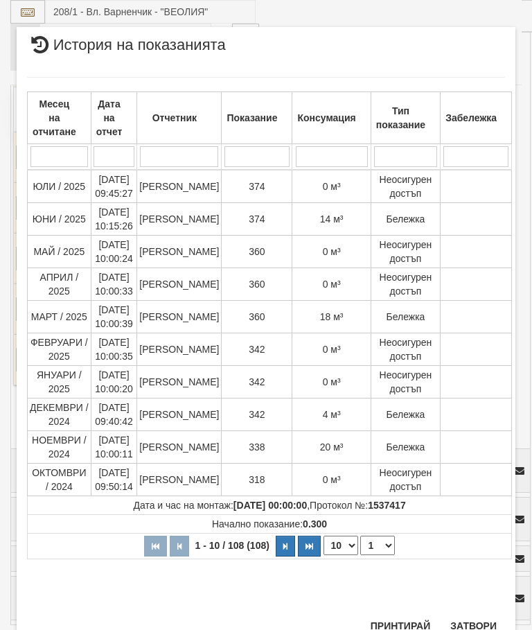
click at [348, 391] on td "0 м³" at bounding box center [331, 381] width 78 height 33
click at [472, 623] on button "Затвори" at bounding box center [473, 625] width 63 height 22
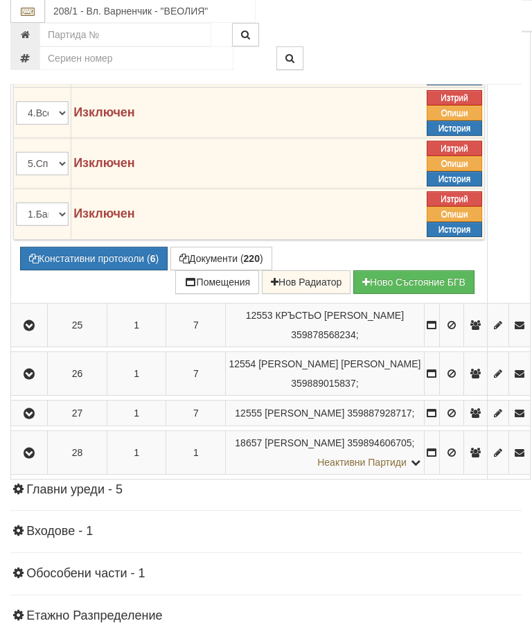
scroll to position [1640, 0]
click at [222, 270] on button "Документи ( 220 )" at bounding box center [221, 259] width 102 height 24
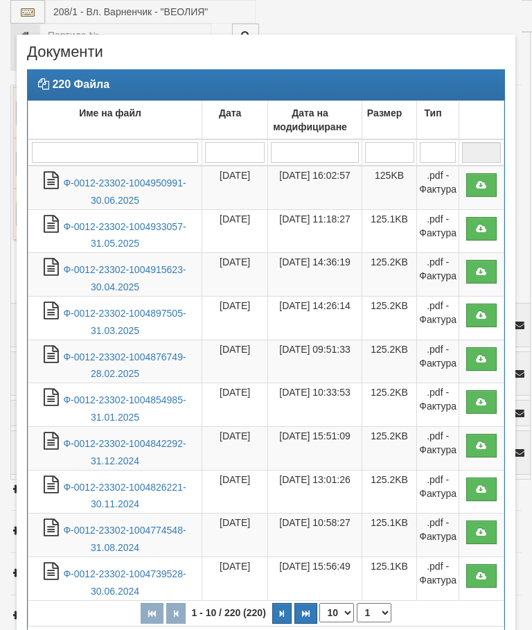
select select "10"
select select "1"
click at [148, 177] on link "Ф-0012-23302-1004950991-30.06.2025" at bounding box center [124, 191] width 123 height 28
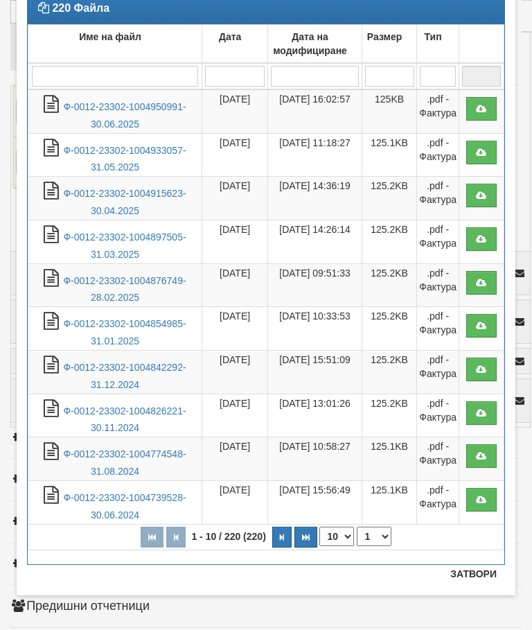
click at [472, 572] on button "Затвори" at bounding box center [473, 573] width 63 height 22
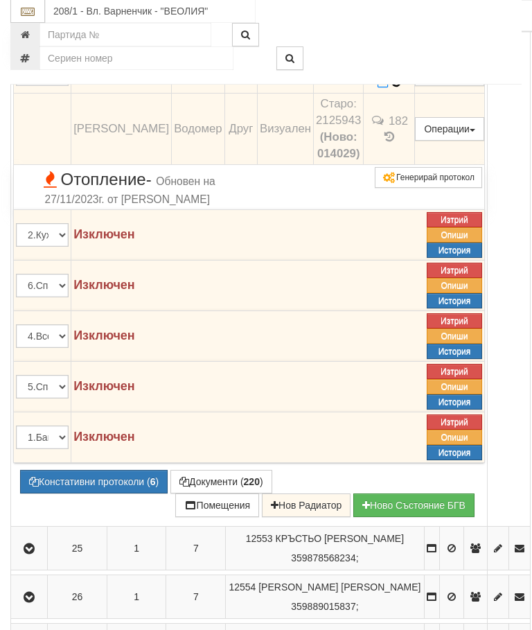
scroll to position [1380, 0]
